Goal: Task Accomplishment & Management: Use online tool/utility

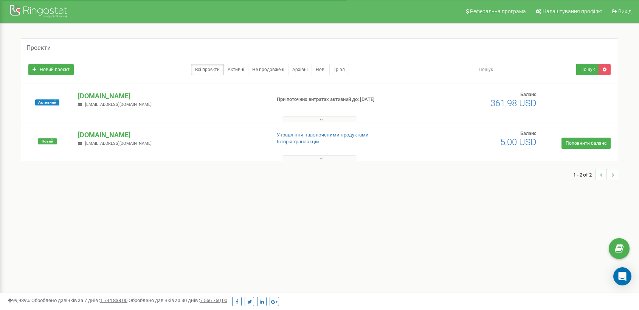
click at [120, 95] on p "[DOMAIN_NAME]" at bounding box center [171, 96] width 187 height 10
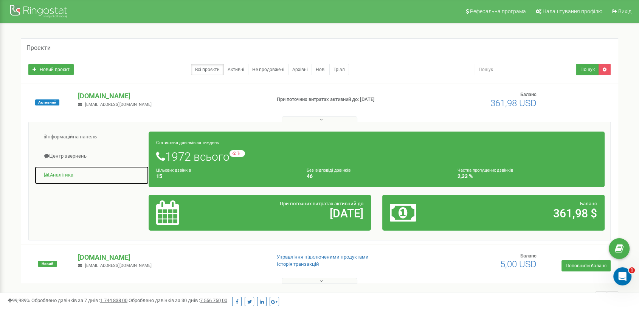
click at [58, 173] on link "Аналiтика" at bounding box center [91, 175] width 115 height 19
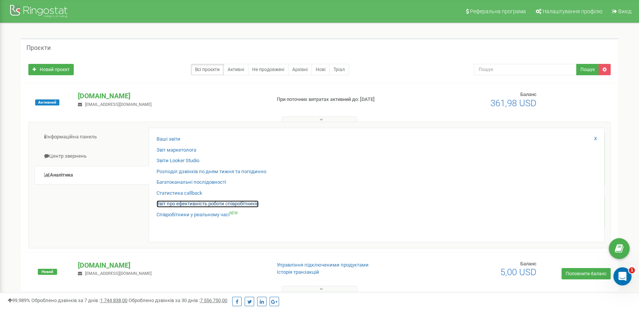
click at [168, 204] on link "Звіт про ефективність роботи співробітників" at bounding box center [208, 204] width 102 height 7
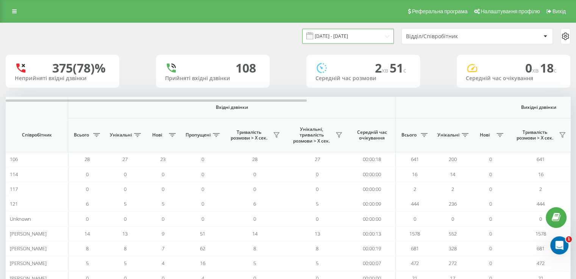
click at [360, 36] on input "[DATE] - [DATE]" at bounding box center [348, 36] width 92 height 15
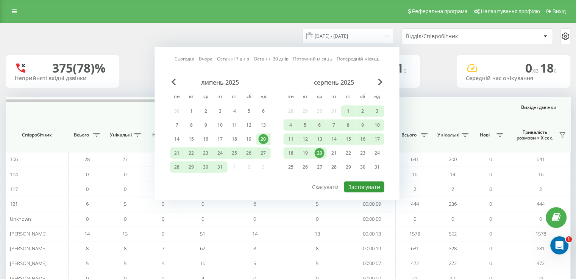
click at [366, 188] on button "Застосувати" at bounding box center [364, 187] width 40 height 11
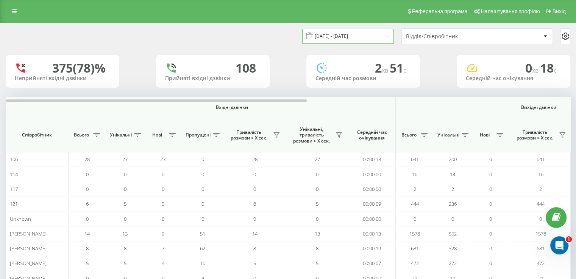
click at [347, 39] on input "[DATE] - [DATE]" at bounding box center [348, 36] width 92 height 15
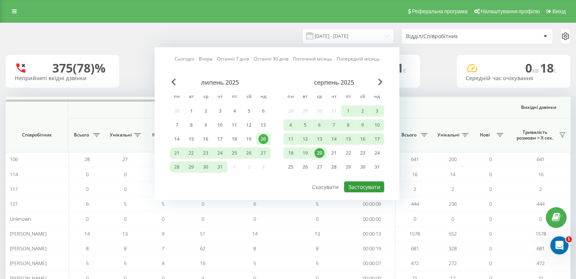
click at [355, 188] on button "Застосувати" at bounding box center [364, 187] width 40 height 11
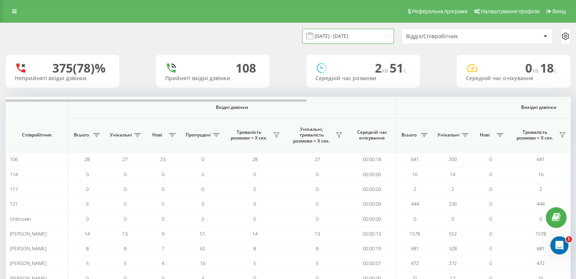
click at [339, 36] on input "[DATE] - [DATE]" at bounding box center [348, 36] width 92 height 15
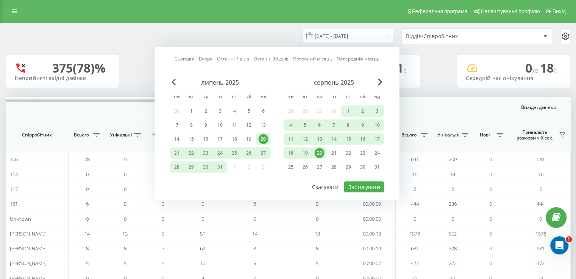
drag, startPoint x: 319, startPoint y: 152, endPoint x: 342, endPoint y: 187, distance: 42.8
click at [318, 152] on div "20" at bounding box center [319, 153] width 10 height 10
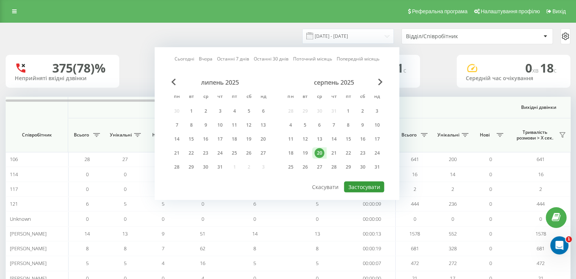
click at [376, 189] on button "Застосувати" at bounding box center [364, 187] width 40 height 11
type input "[DATE] - [DATE]"
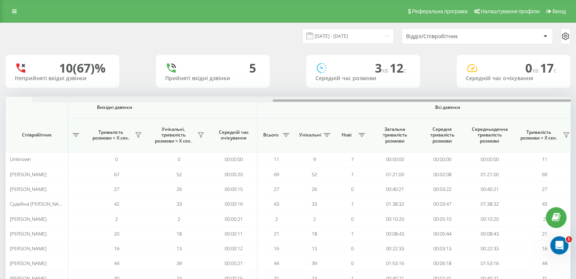
scroll to position [0, 467]
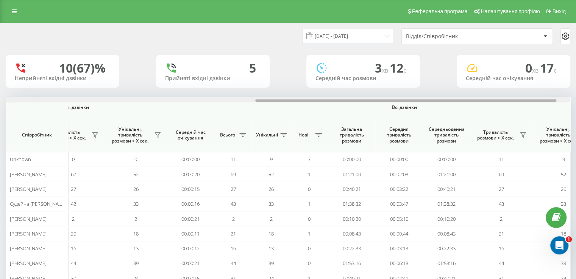
drag, startPoint x: 233, startPoint y: 101, endPoint x: 483, endPoint y: 90, distance: 250.0
click at [483, 90] on div "[DATE] - [DATE] Відділ/Співробітник 10 (67)% Неприйняті вхідні дзвінки 5 Прийня…" at bounding box center [288, 165] width 564 height 285
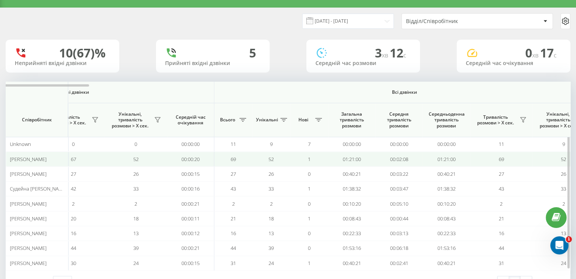
scroll to position [0, 0]
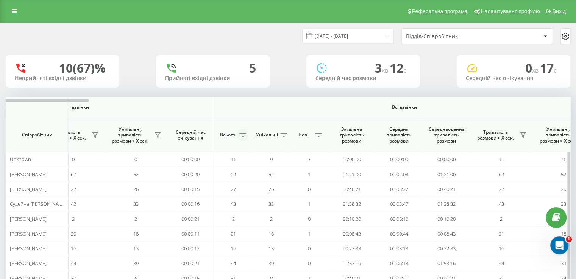
click at [240, 134] on icon at bounding box center [242, 135] width 7 height 4
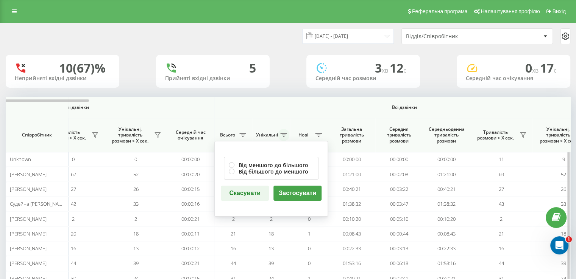
click at [283, 134] on icon at bounding box center [283, 135] width 7 height 4
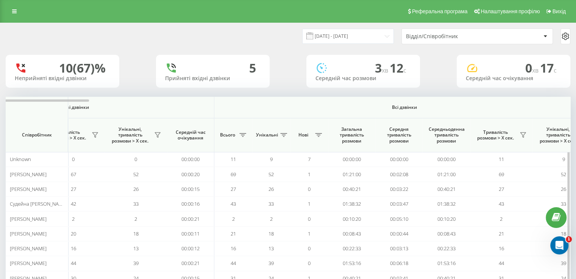
click at [507, 138] on span "Тривалість розмови > Х сек." at bounding box center [495, 135] width 44 height 12
click at [521, 137] on icon at bounding box center [523, 135] width 6 height 6
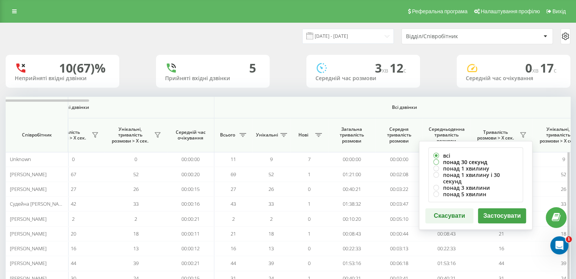
click at [468, 163] on label "понад 30 секунд" at bounding box center [475, 162] width 85 height 6
radio input "true"
click at [496, 211] on button "Застосувати" at bounding box center [502, 215] width 48 height 15
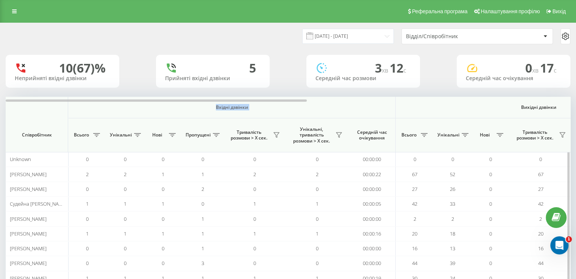
drag, startPoint x: 285, startPoint y: 96, endPoint x: 415, endPoint y: 103, distance: 130.4
click at [422, 103] on div "[DATE] - [DATE] Відділ/Співробітник 10 (67)% Неприйняті вхідні дзвінки 5 Прийня…" at bounding box center [288, 165] width 564 height 285
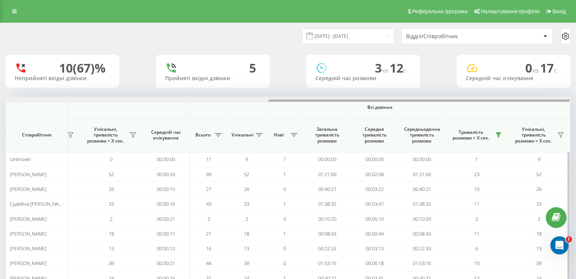
drag, startPoint x: 296, startPoint y: 99, endPoint x: 465, endPoint y: 100, distance: 169.9
click at [465, 100] on div at bounding box center [288, 100] width 564 height 6
